Goal: Check status: Check status

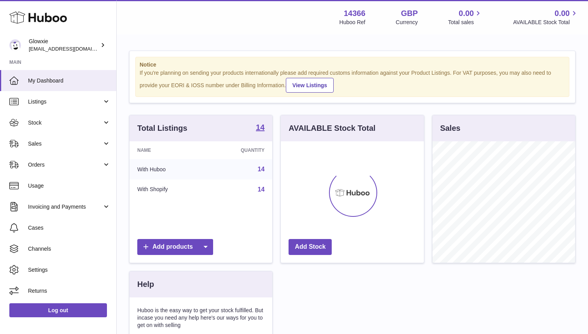
scroll to position [121, 143]
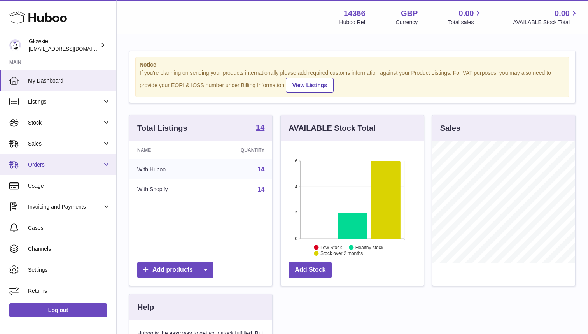
click at [42, 161] on span "Orders" at bounding box center [65, 164] width 74 height 7
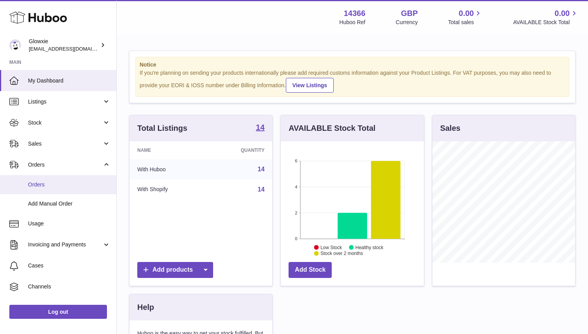
click at [40, 188] on link "Orders" at bounding box center [58, 184] width 116 height 19
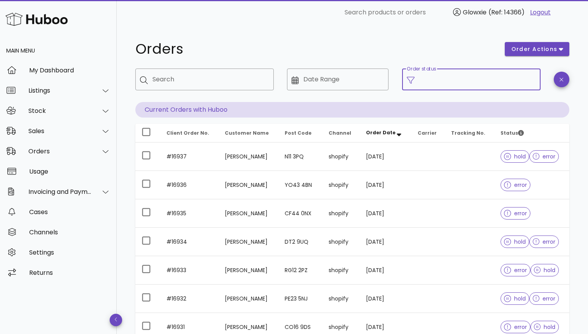
click at [491, 83] on input "Order status" at bounding box center [477, 79] width 117 height 12
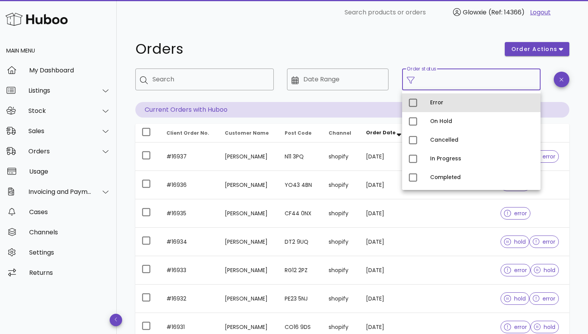
click at [450, 105] on div "Error" at bounding box center [482, 103] width 104 height 6
type input "**********"
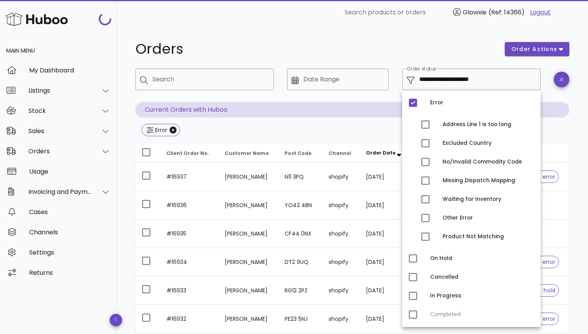
click at [393, 49] on h1 "Orders" at bounding box center [315, 49] width 360 height 14
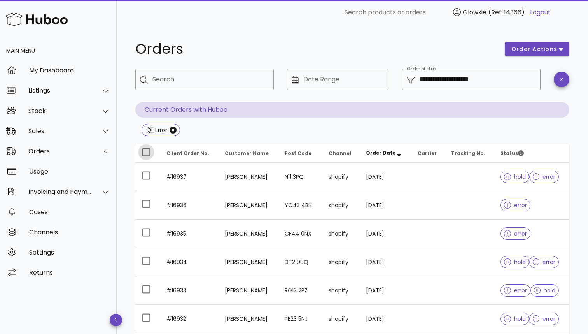
click at [144, 151] on div at bounding box center [146, 152] width 13 height 13
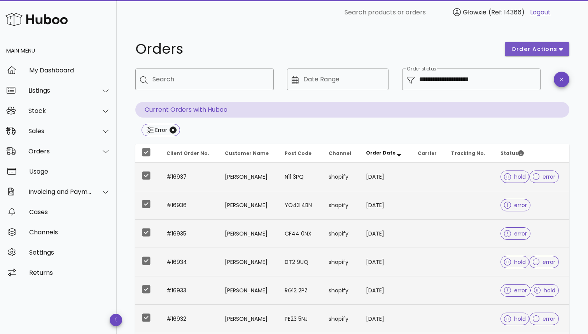
click at [540, 50] on span "order actions" at bounding box center [534, 49] width 47 height 8
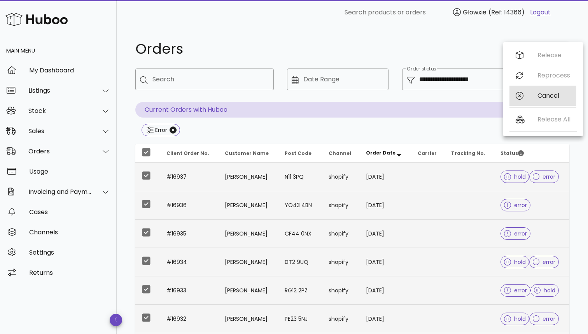
click at [534, 99] on div "Cancel" at bounding box center [543, 96] width 67 height 20
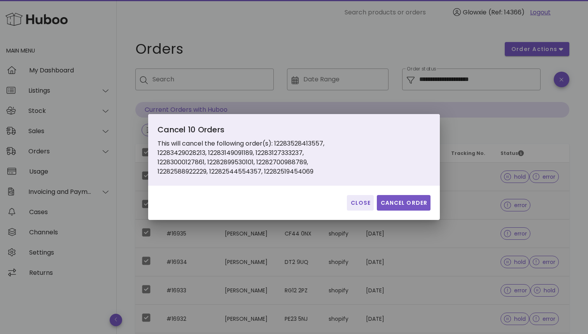
click at [387, 205] on span "Cancel Order" at bounding box center [403, 203] width 47 height 8
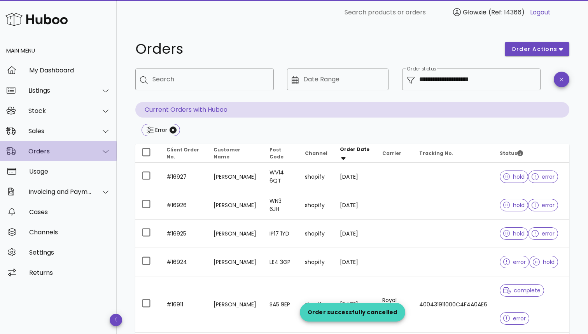
click at [70, 148] on div "Orders" at bounding box center [59, 150] width 63 height 7
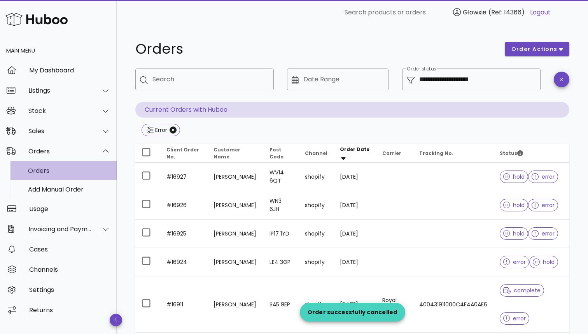
click at [62, 165] on div "Orders" at bounding box center [69, 170] width 82 height 17
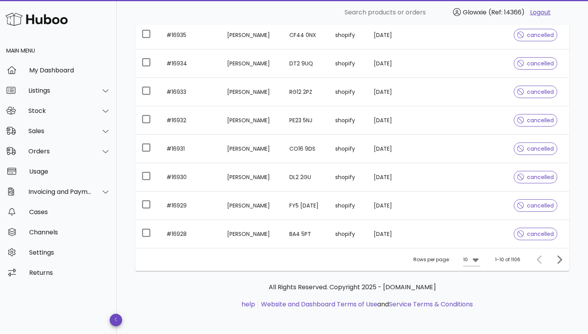
scroll to position [178, 0]
click at [486, 262] on div "Rows per page: 10 1-10 of 1106" at bounding box center [352, 259] width 434 height 23
click at [474, 261] on icon at bounding box center [475, 259] width 9 height 9
click at [470, 306] on div "50" at bounding box center [475, 303] width 20 height 19
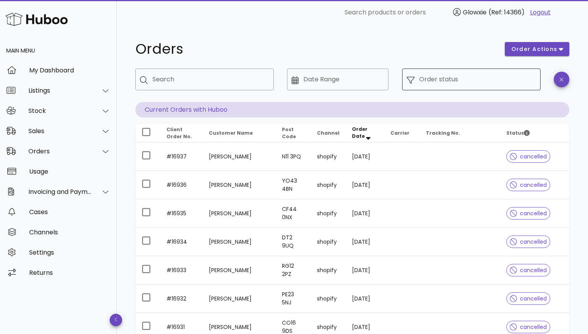
click at [524, 80] on input "Order status" at bounding box center [477, 79] width 117 height 12
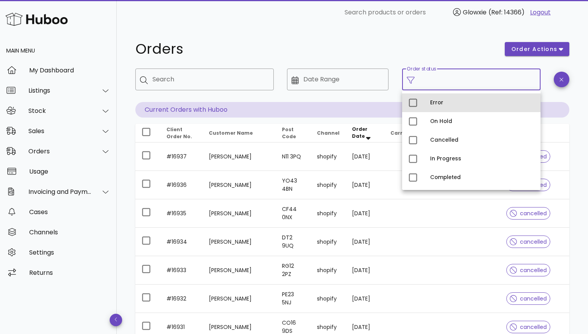
click at [454, 107] on div "Error" at bounding box center [482, 103] width 104 height 12
type input "**********"
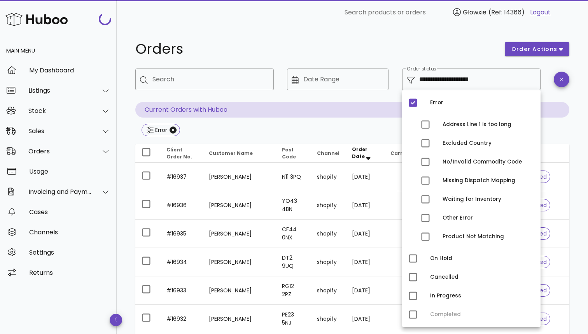
click at [402, 44] on h1 "Orders" at bounding box center [315, 49] width 360 height 14
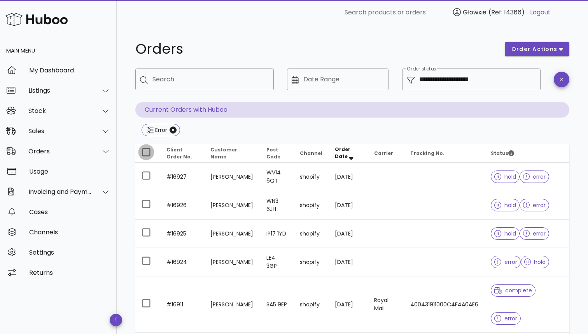
click at [146, 154] on div at bounding box center [146, 152] width 13 height 13
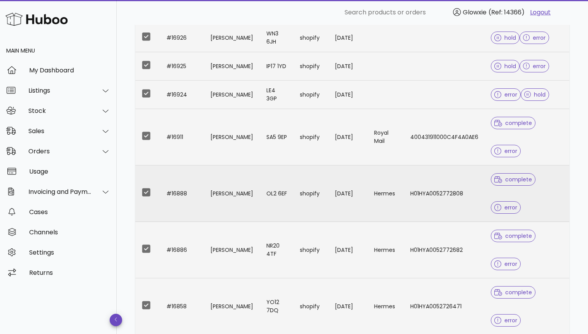
scroll to position [181, 0]
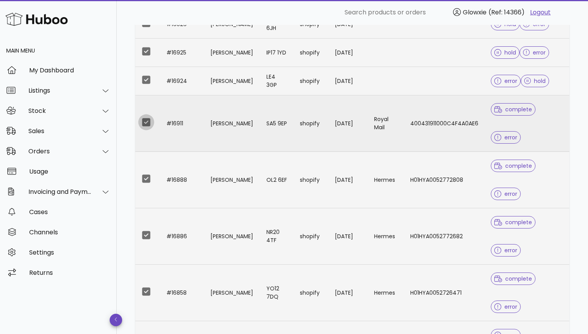
click at [146, 125] on div at bounding box center [146, 122] width 13 height 13
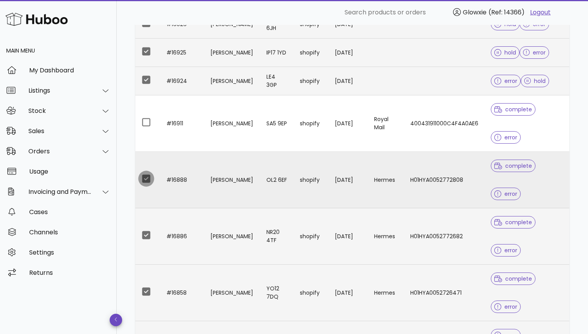
click at [146, 174] on div at bounding box center [146, 178] width 13 height 13
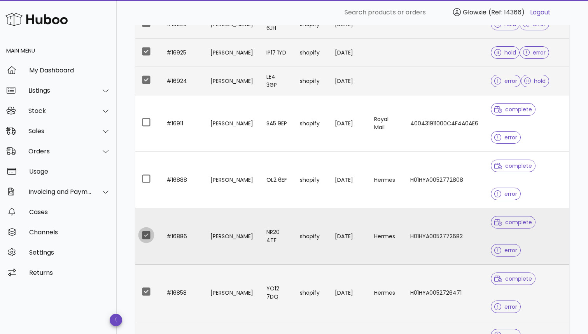
click at [145, 230] on div at bounding box center [146, 234] width 13 height 13
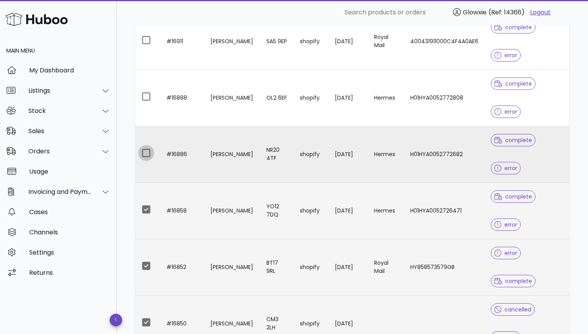
scroll to position [269, 0]
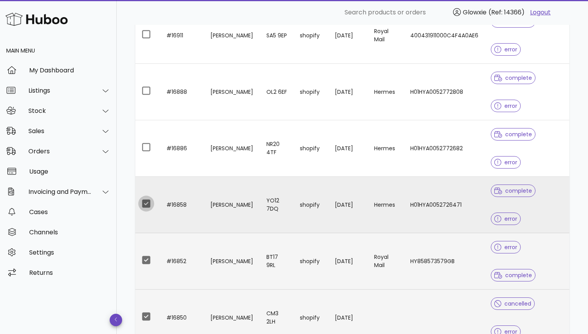
click at [144, 200] on div at bounding box center [146, 203] width 13 height 13
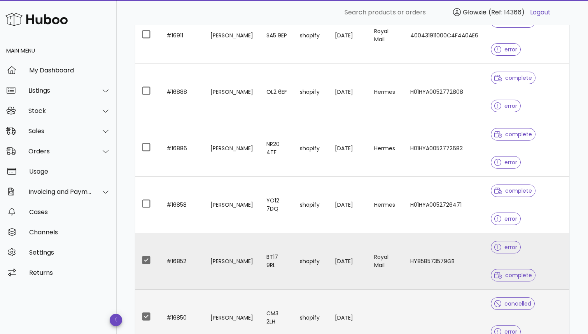
click at [146, 267] on td at bounding box center [147, 261] width 25 height 56
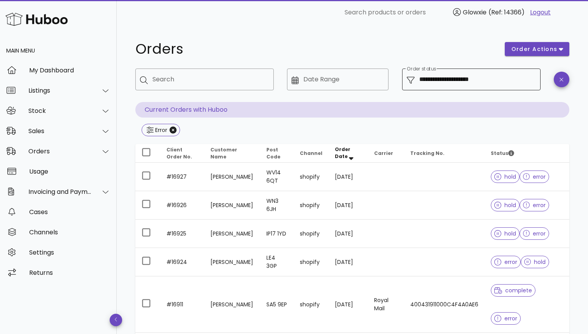
click at [453, 78] on input "**********" at bounding box center [477, 79] width 117 height 12
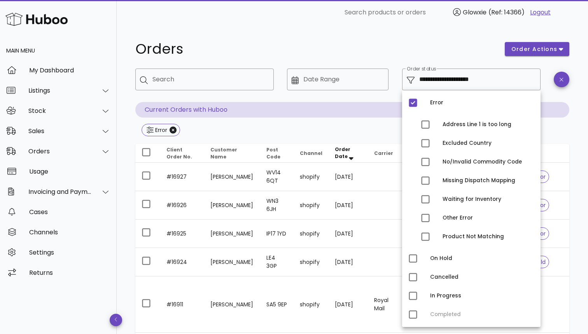
click at [419, 53] on h1 "Orders" at bounding box center [315, 49] width 360 height 14
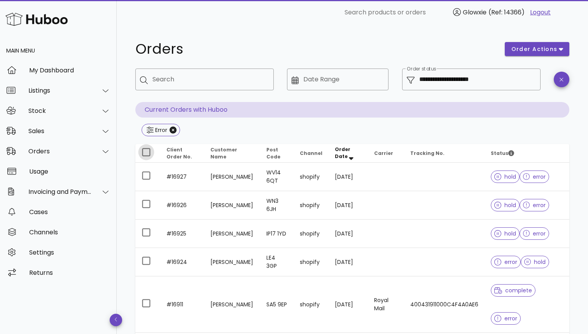
click at [149, 153] on div at bounding box center [146, 152] width 13 height 13
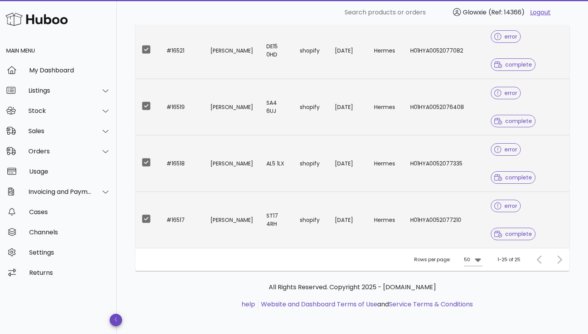
scroll to position [1213, 0]
click at [145, 221] on div at bounding box center [146, 218] width 13 height 13
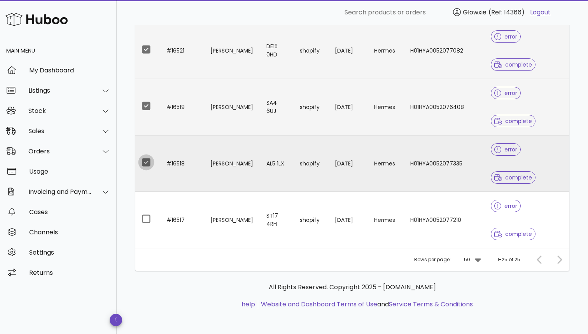
click at [147, 162] on div at bounding box center [146, 162] width 13 height 13
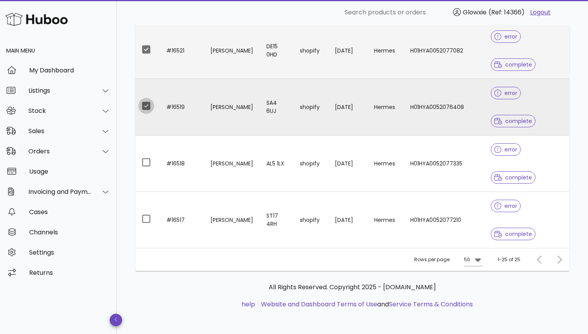
click at [147, 108] on div at bounding box center [146, 105] width 13 height 13
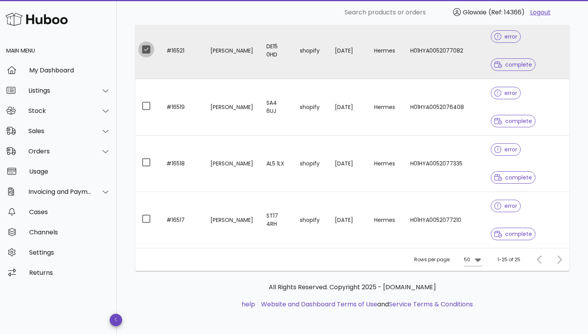
click at [147, 50] on div at bounding box center [146, 49] width 13 height 13
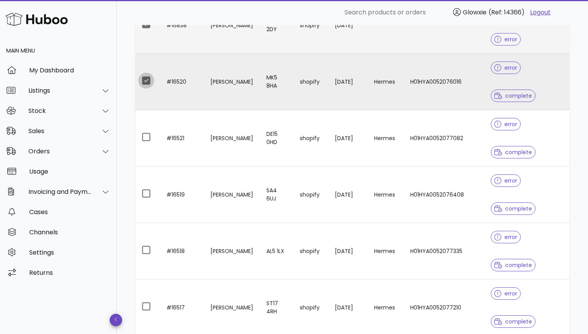
click at [149, 80] on div at bounding box center [146, 80] width 13 height 13
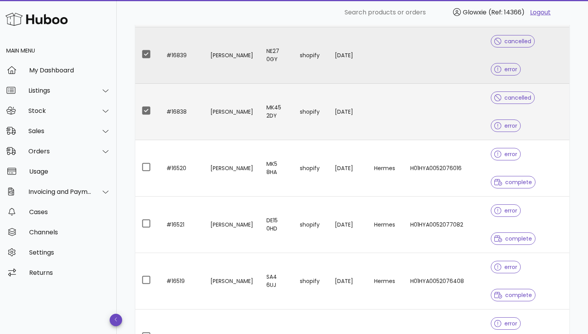
scroll to position [1036, 0]
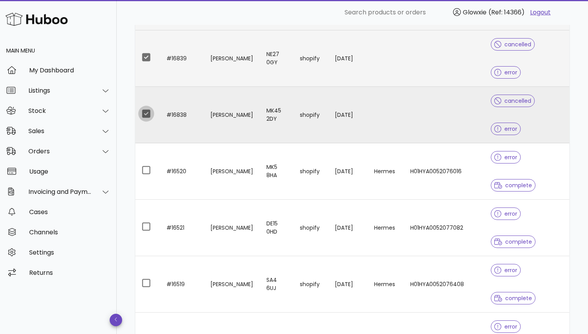
click at [148, 116] on div at bounding box center [146, 113] width 13 height 13
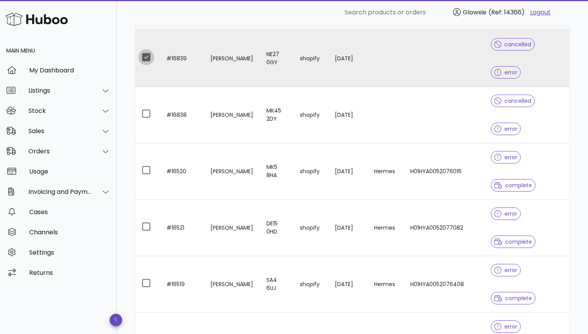
click at [148, 63] on div at bounding box center [146, 57] width 13 height 13
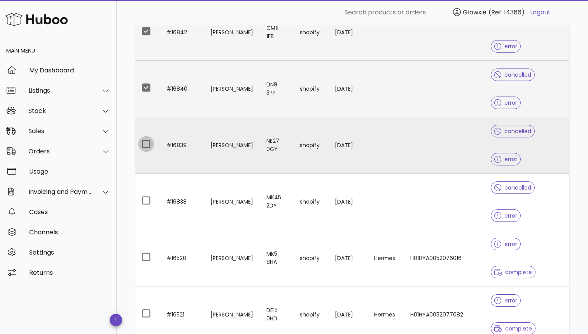
scroll to position [895, 0]
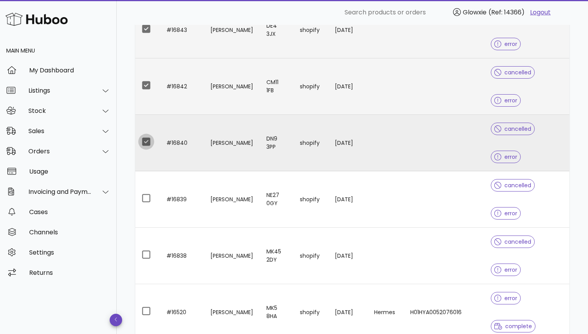
click at [147, 142] on div at bounding box center [146, 141] width 13 height 13
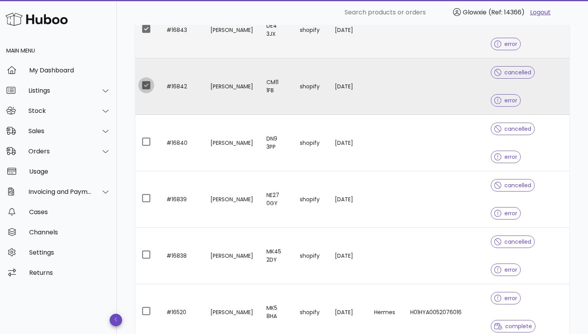
click at [145, 84] on div at bounding box center [146, 85] width 13 height 13
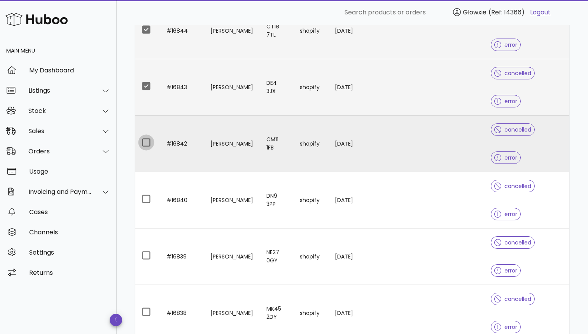
scroll to position [830, 0]
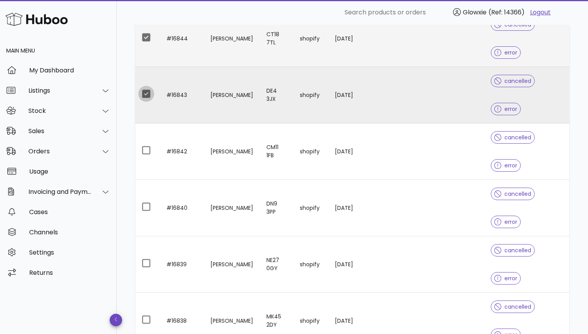
click at [146, 92] on div at bounding box center [146, 93] width 13 height 13
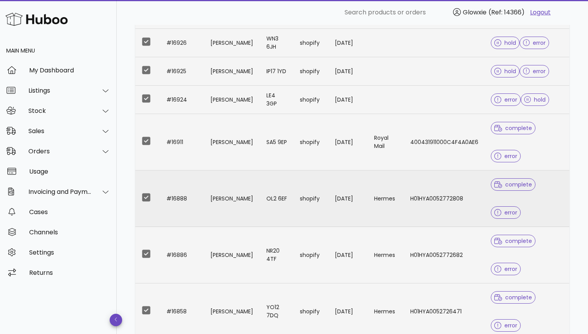
scroll to position [161, 0]
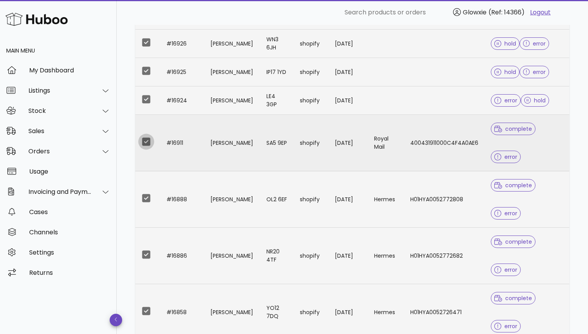
click at [146, 143] on div at bounding box center [146, 141] width 13 height 13
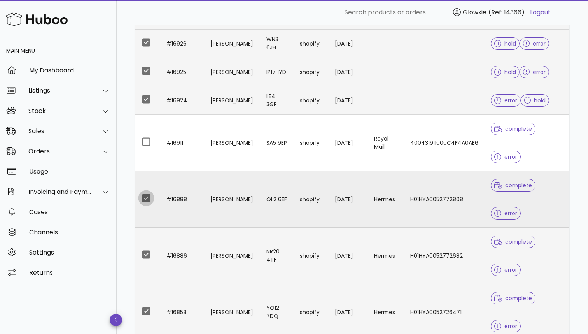
click at [147, 198] on div at bounding box center [146, 197] width 13 height 13
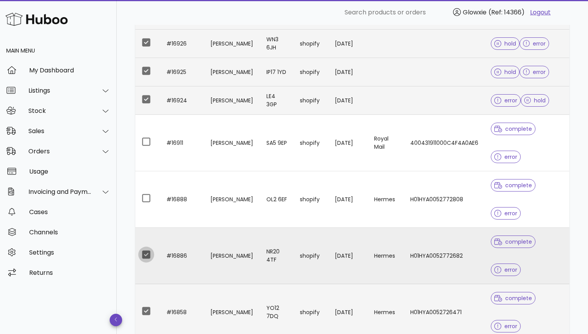
click at [144, 256] on div at bounding box center [146, 254] width 13 height 13
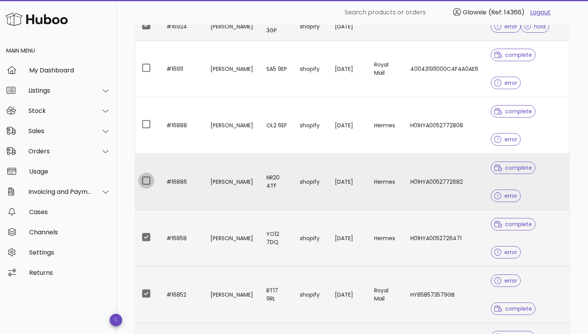
scroll to position [235, 0]
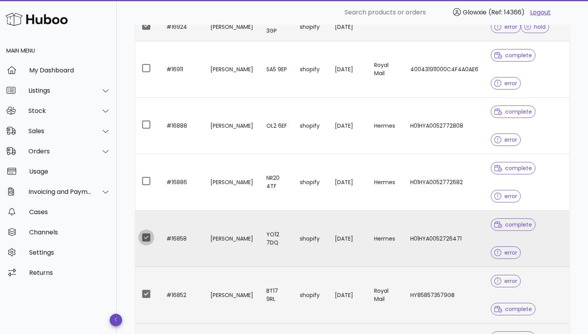
click at [147, 235] on div at bounding box center [146, 237] width 13 height 13
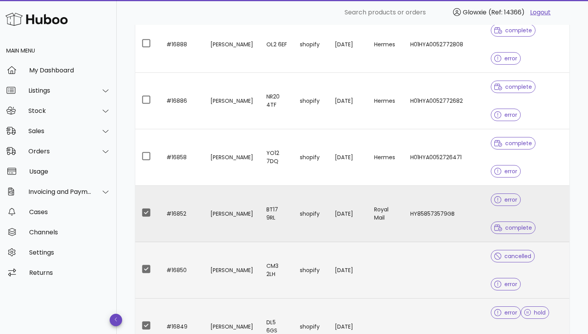
scroll to position [317, 0]
click at [142, 212] on div at bounding box center [146, 211] width 13 height 13
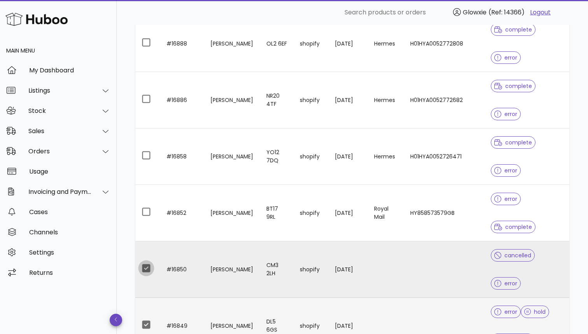
click at [143, 272] on div at bounding box center [146, 267] width 13 height 13
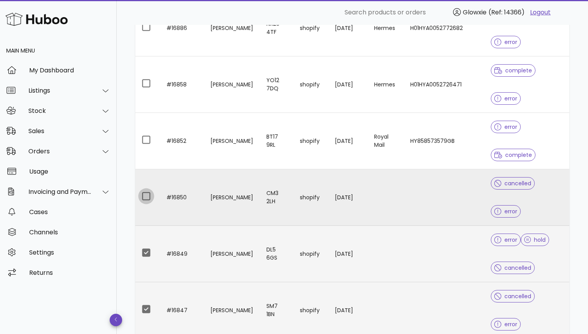
scroll to position [388, 0]
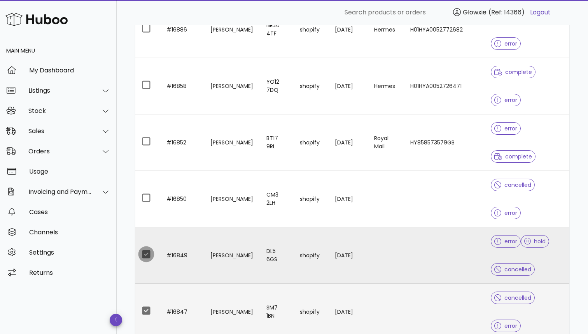
click at [149, 258] on div at bounding box center [146, 253] width 13 height 13
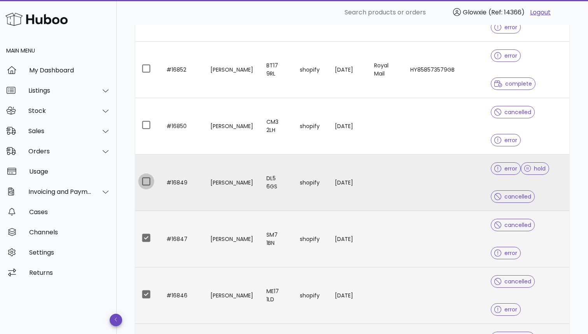
scroll to position [463, 0]
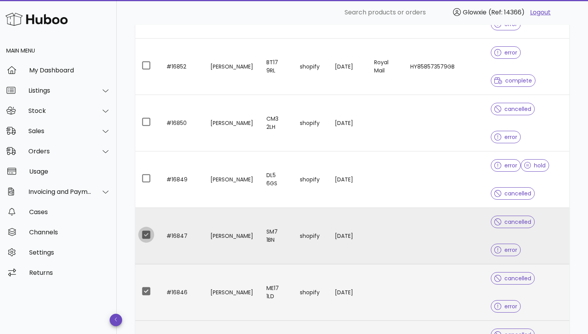
click at [145, 236] on div at bounding box center [146, 234] width 13 height 13
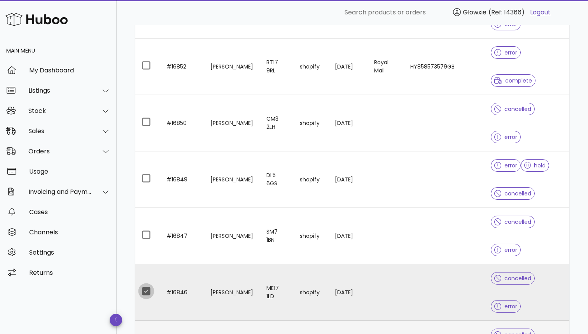
click at [146, 297] on div at bounding box center [146, 290] width 13 height 13
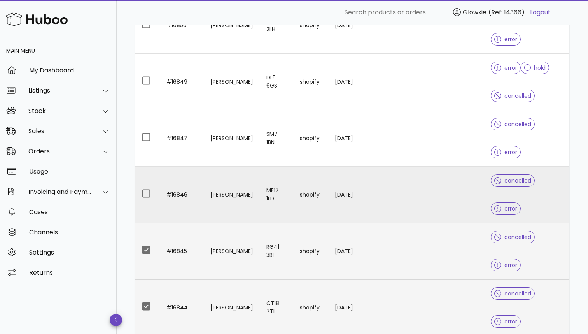
scroll to position [564, 0]
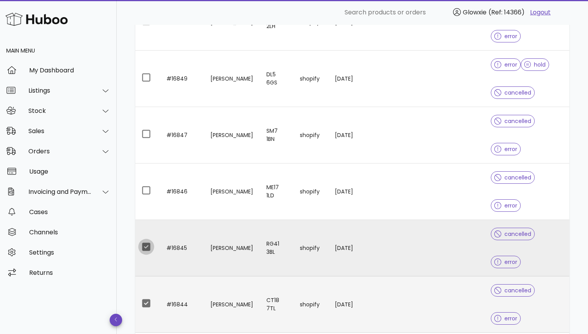
click at [146, 246] on div at bounding box center [146, 246] width 13 height 13
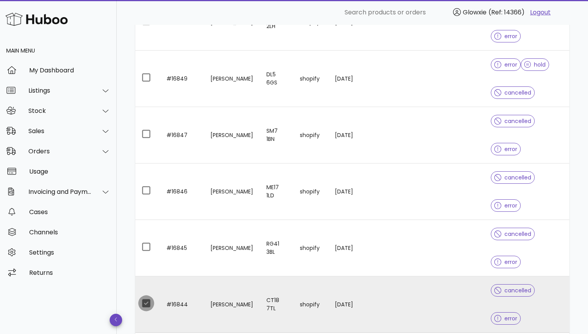
click at [147, 298] on div at bounding box center [146, 303] width 13 height 13
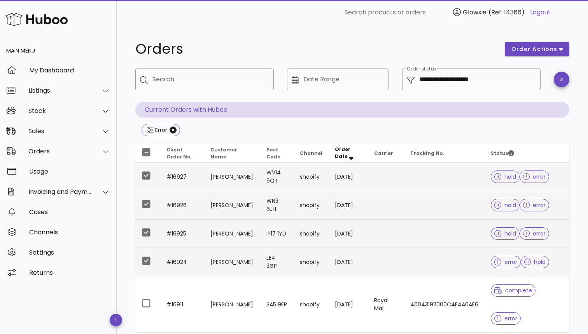
scroll to position [0, 0]
click at [528, 49] on span "order actions" at bounding box center [534, 49] width 47 height 8
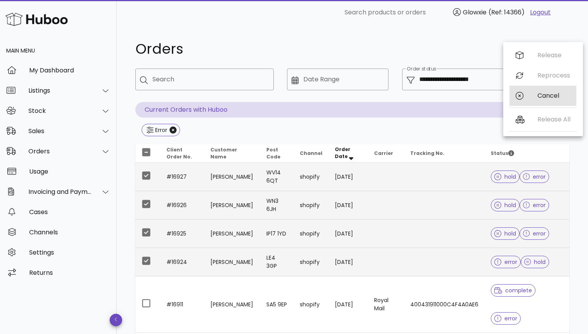
click at [530, 99] on div "Cancel" at bounding box center [543, 96] width 67 height 20
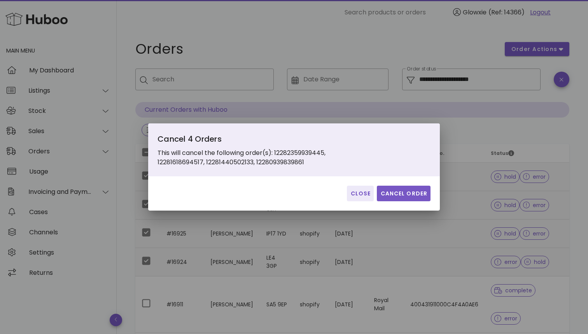
click at [405, 195] on span "Cancel Order" at bounding box center [403, 193] width 47 height 8
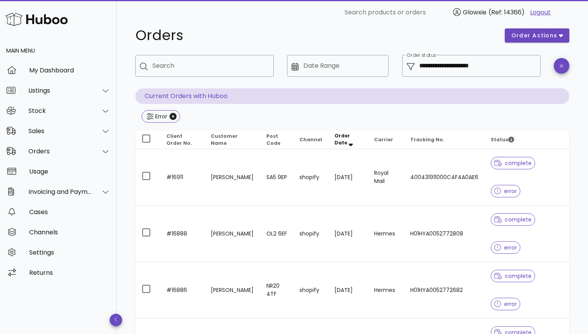
scroll to position [13, 0]
click at [237, 66] on input "Search" at bounding box center [210, 66] width 115 height 12
click at [406, 62] on div "**********" at bounding box center [471, 66] width 139 height 22
click at [446, 69] on input "**********" at bounding box center [477, 66] width 117 height 12
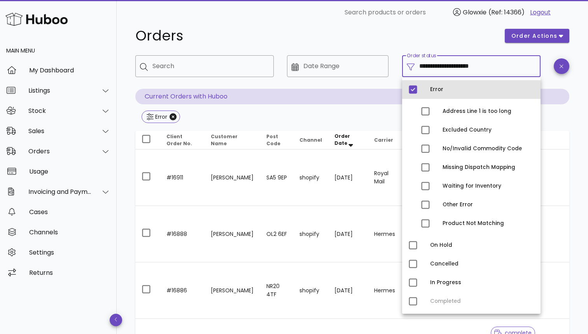
click at [443, 83] on div "Error" at bounding box center [482, 89] width 104 height 12
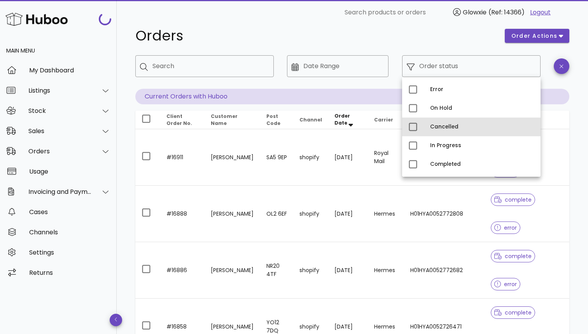
click at [456, 130] on div "Cancelled" at bounding box center [482, 127] width 104 height 6
type input "**********"
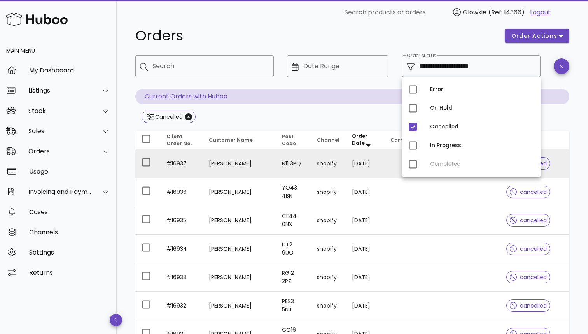
click at [254, 174] on td "HERWINDER TIWANA" at bounding box center [239, 163] width 73 height 28
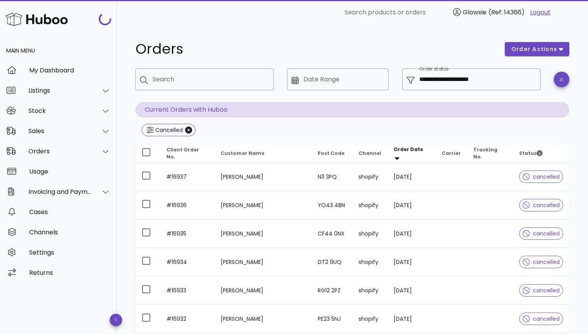
scroll to position [13, 0]
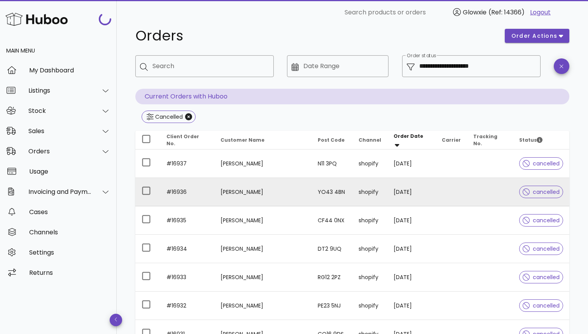
click at [242, 199] on td "Becky Belcher" at bounding box center [262, 192] width 97 height 28
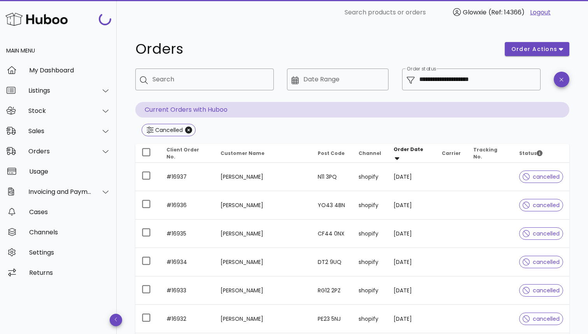
scroll to position [13, 0]
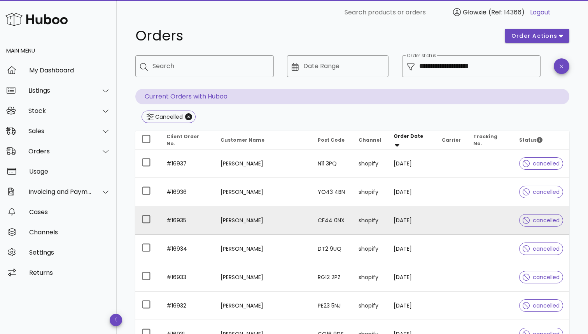
click at [220, 211] on td "Lynda Evans" at bounding box center [262, 220] width 97 height 28
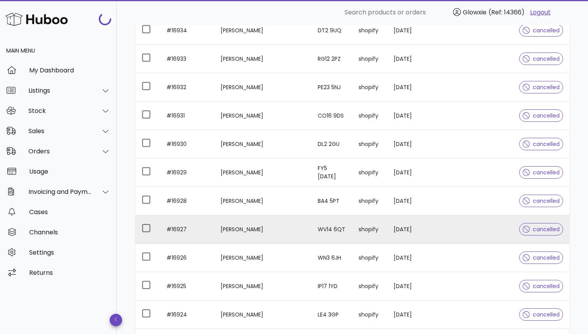
click at [266, 228] on td "Rena Patel" at bounding box center [262, 229] width 97 height 28
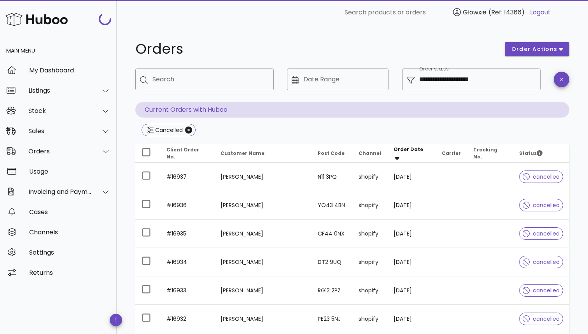
scroll to position [232, 0]
